Goal: Information Seeking & Learning: Understand process/instructions

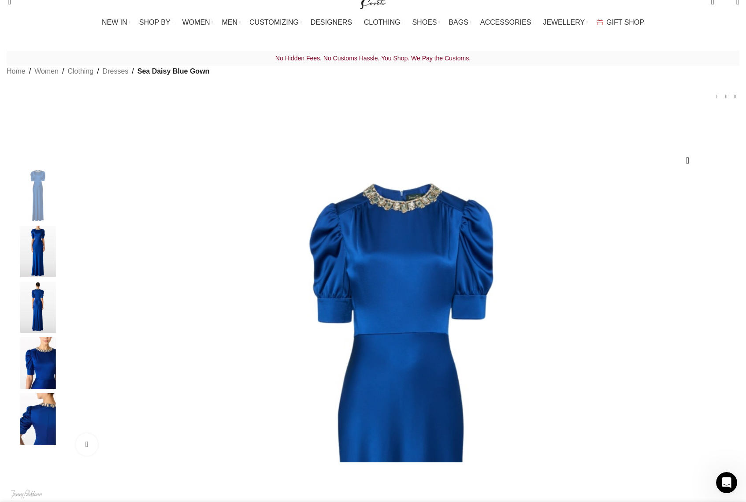
scroll to position [0, 557]
select select "10-uk"
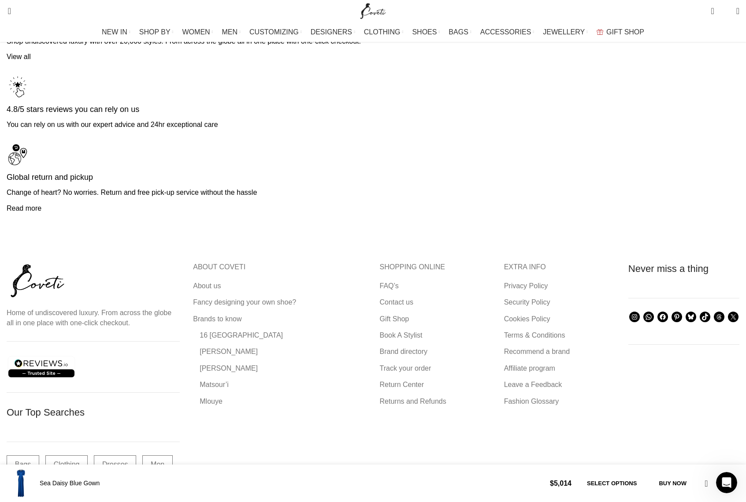
scroll to position [0, 650]
click at [222, 281] on link "About us" at bounding box center [207, 286] width 29 height 10
click at [403, 397] on link "Returns and Refunds" at bounding box center [413, 402] width 67 height 10
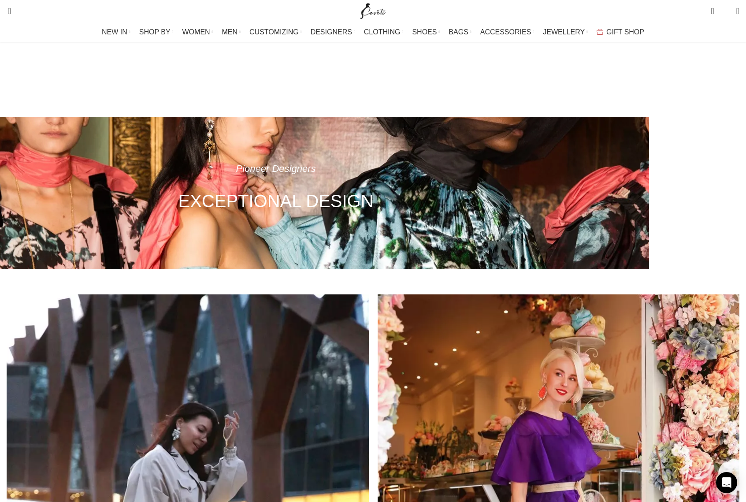
scroll to position [2, 0]
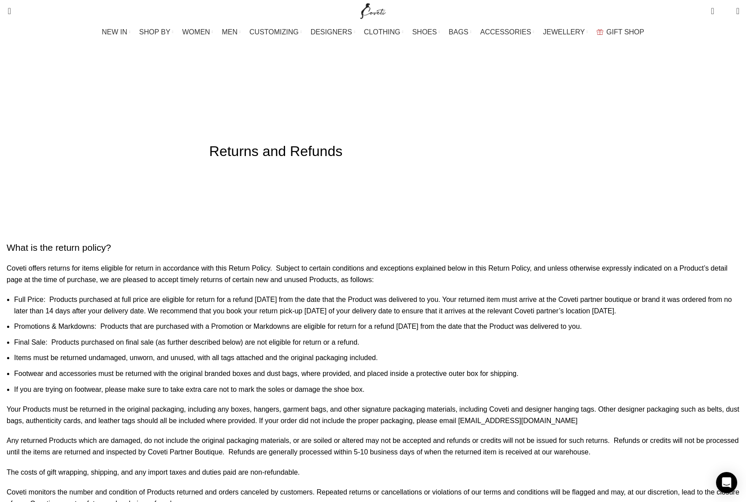
click at [243, 241] on h2 "What is the return policy?" at bounding box center [373, 247] width 733 height 13
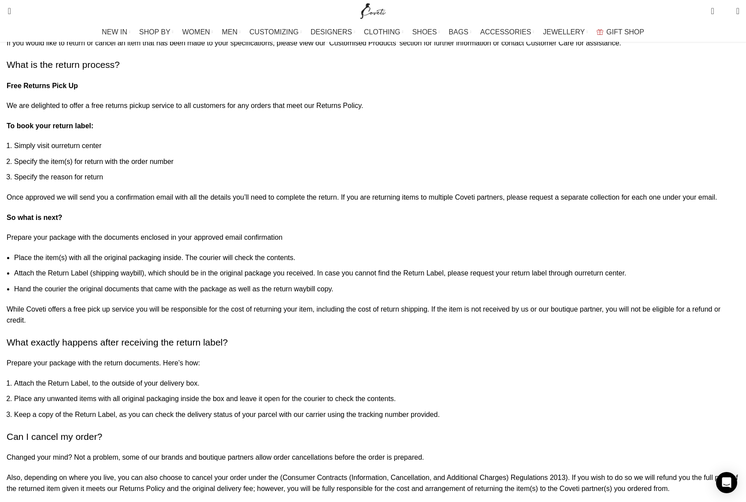
scroll to position [778, 0]
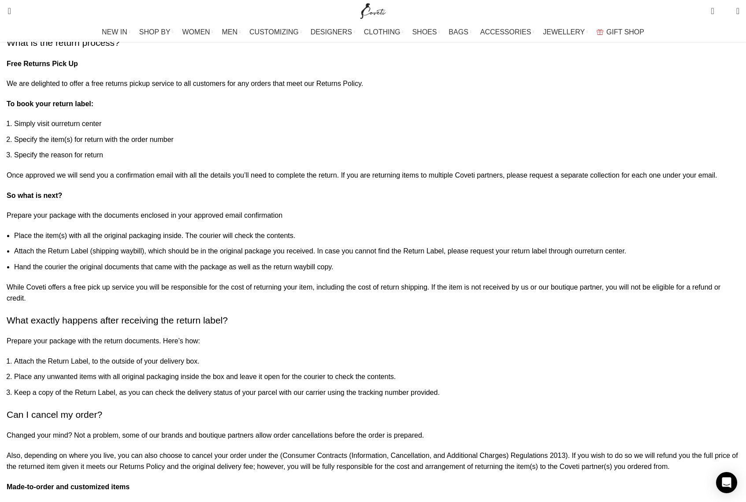
click at [250, 49] on h2 "What is the return process?" at bounding box center [373, 42] width 733 height 13
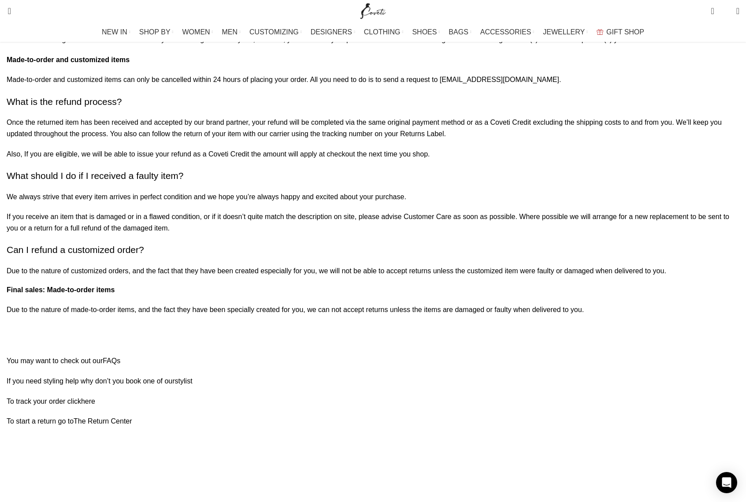
scroll to position [1211, 0]
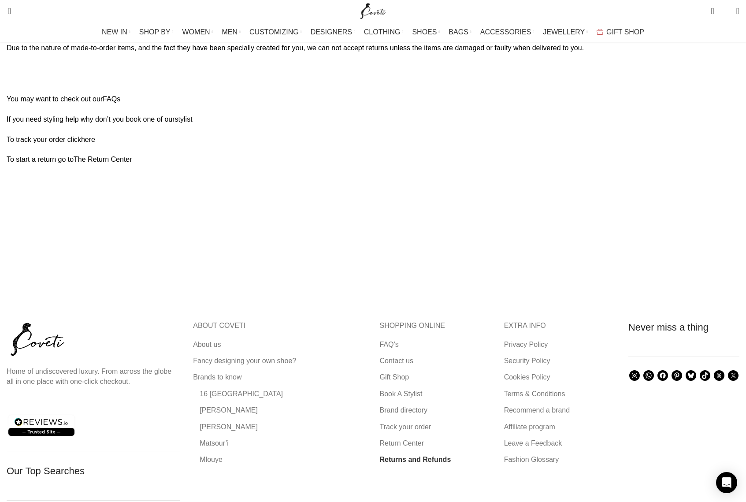
scroll to position [1520, 0]
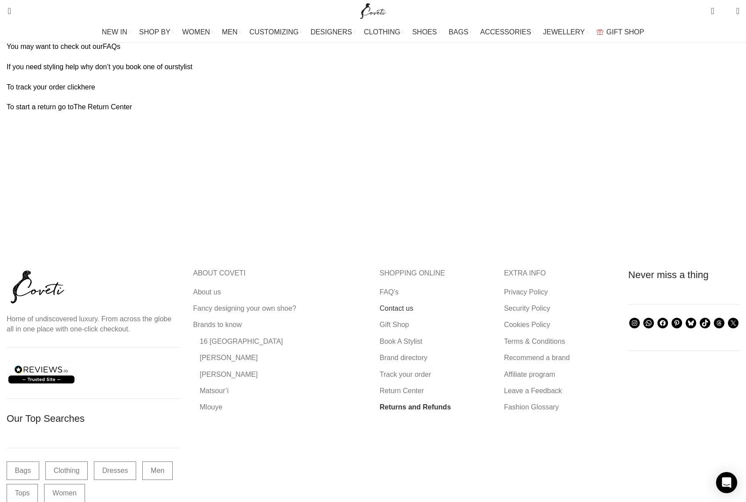
click at [401, 313] on link "Contact us" at bounding box center [397, 309] width 34 height 10
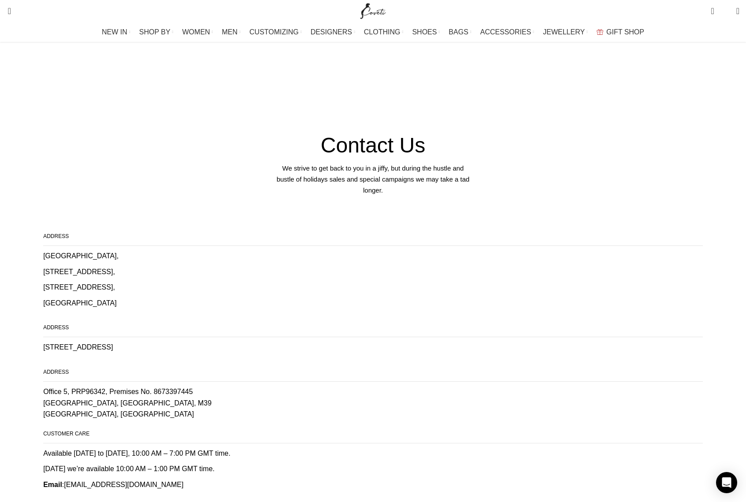
scroll to position [2, 0]
